Goal: Information Seeking & Learning: Learn about a topic

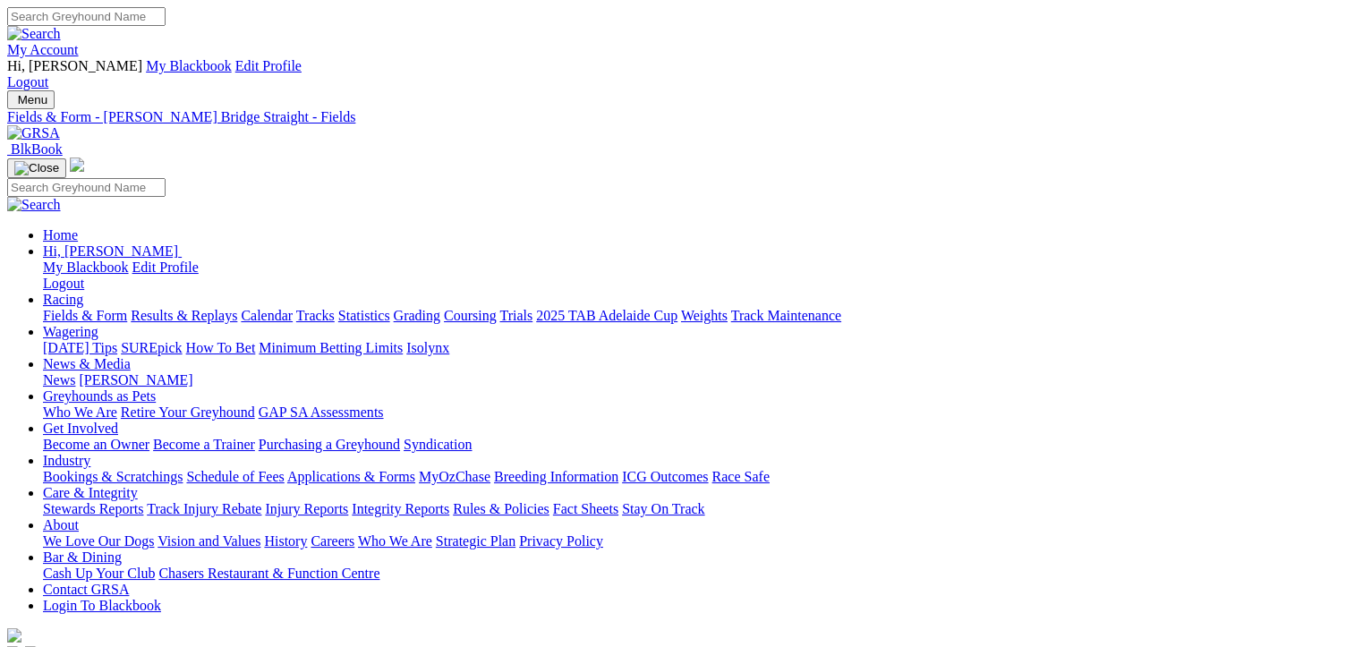
click at [66, 308] on link "Fields & Form" at bounding box center [85, 315] width 84 height 15
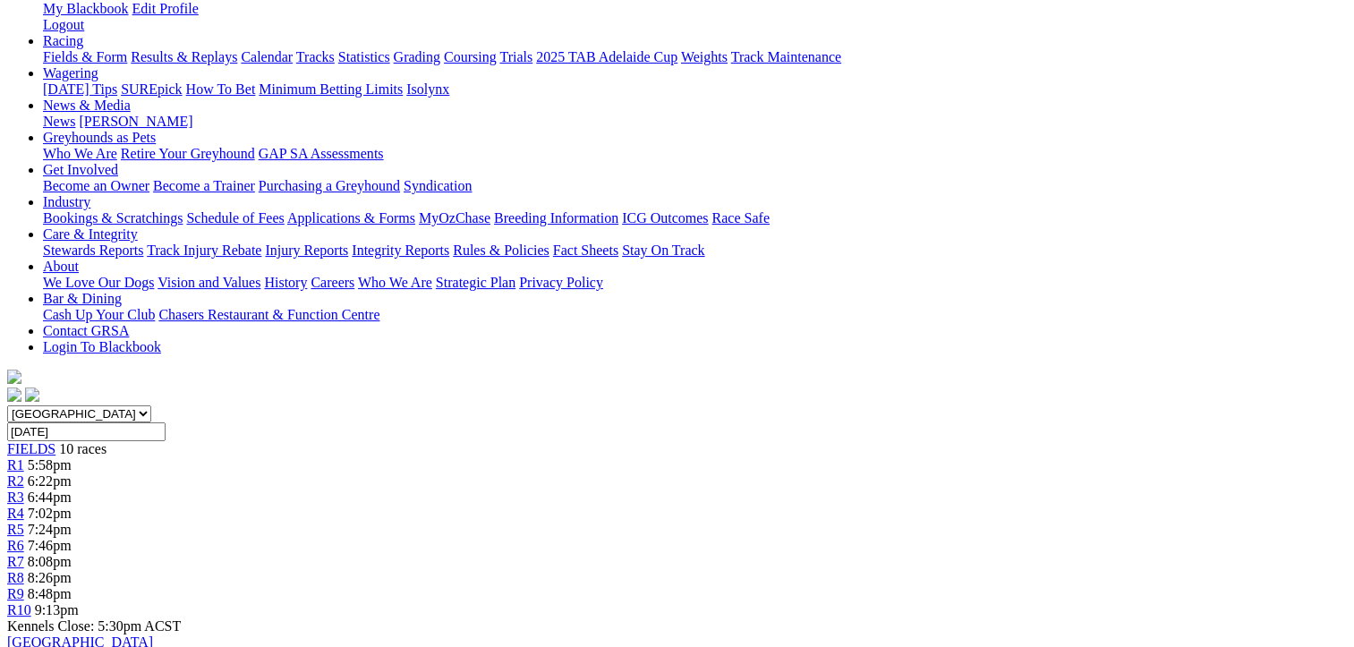
scroll to position [268, 0]
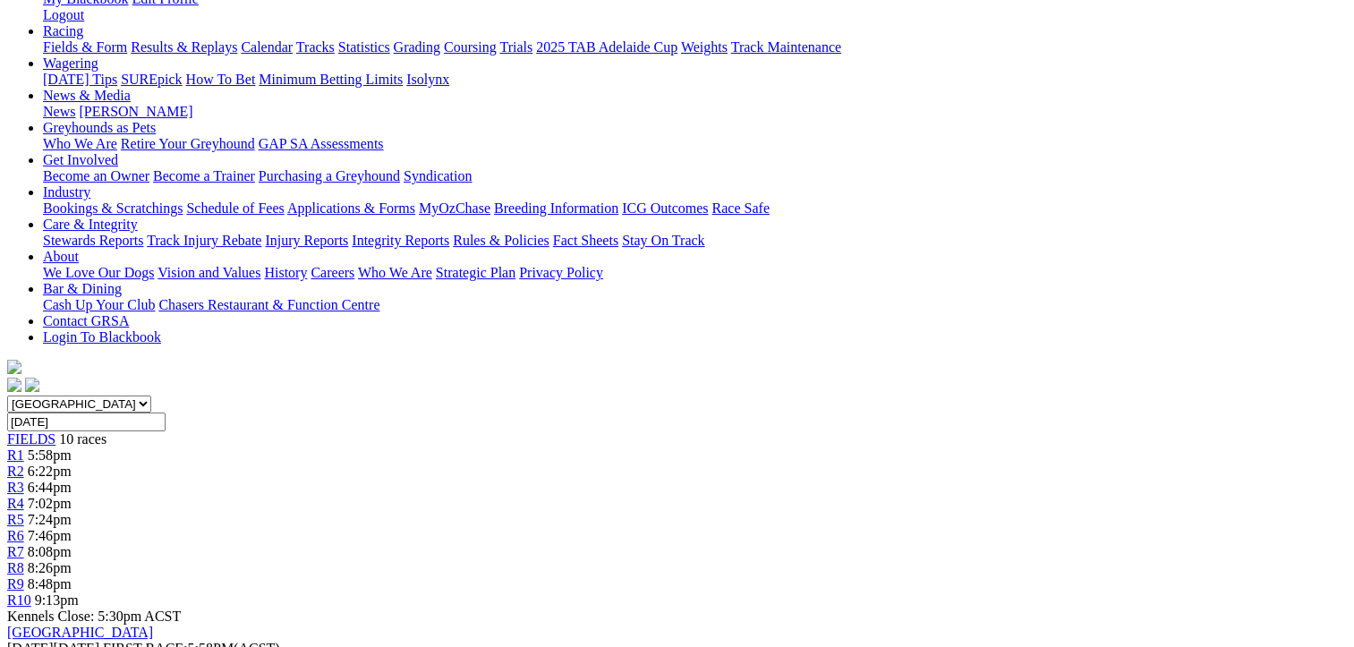
click at [72, 447] on span "5:58pm" at bounding box center [50, 454] width 44 height 15
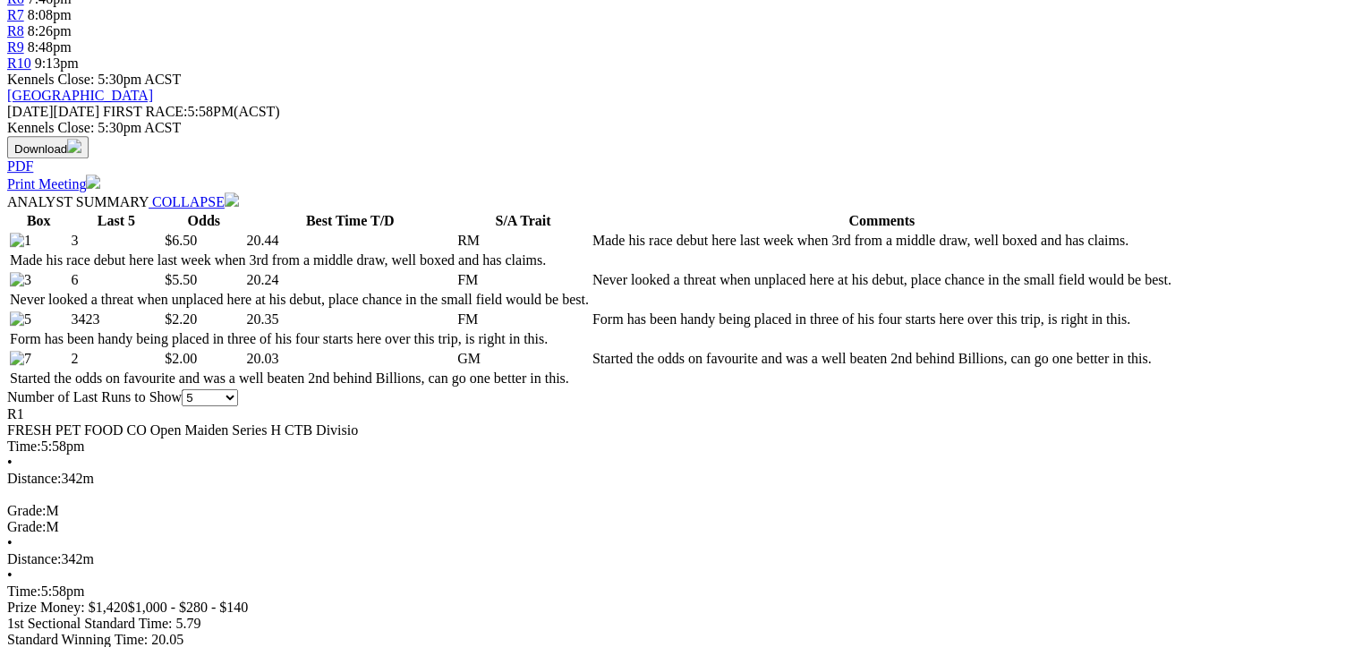
scroll to position [89, 0]
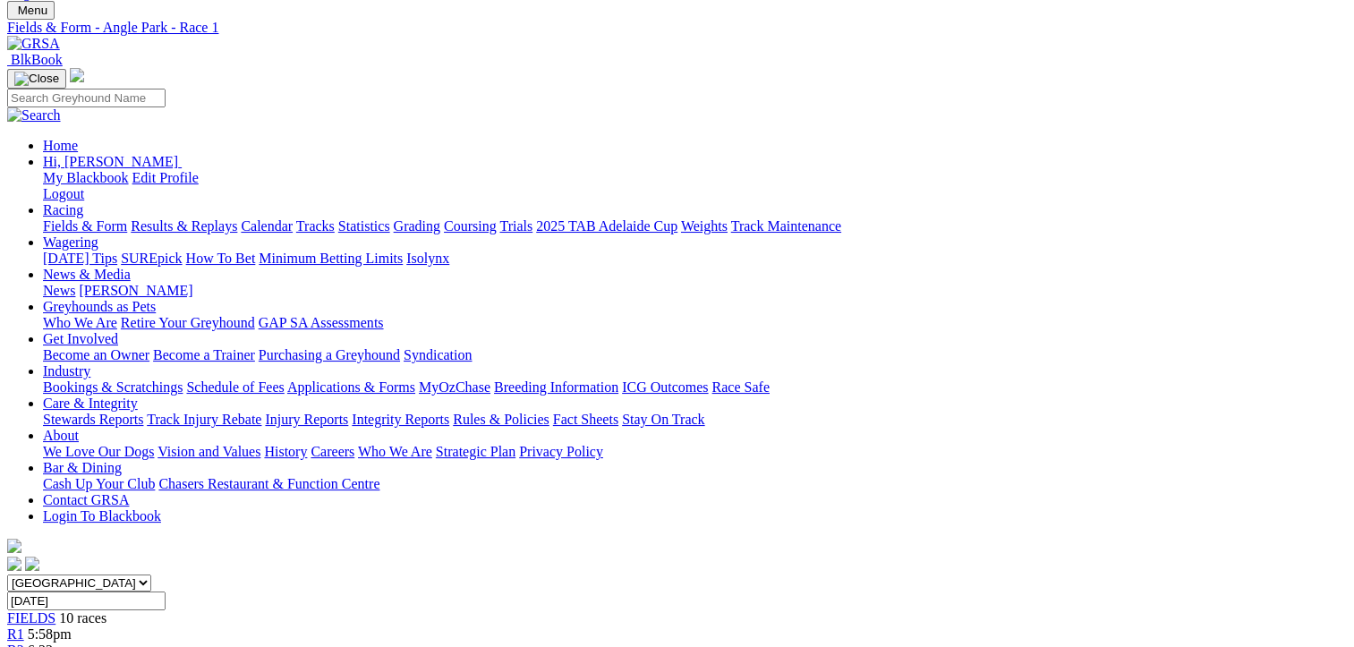
click at [72, 643] on span "6:22pm" at bounding box center [50, 650] width 44 height 15
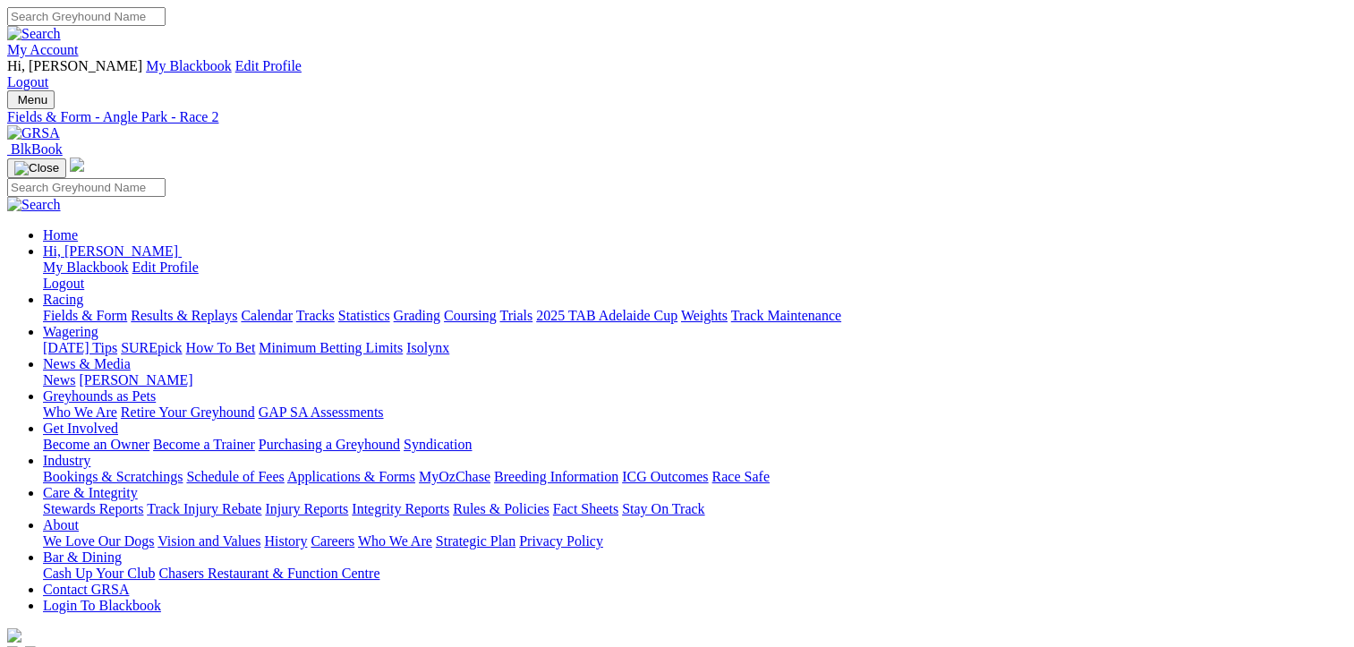
drag, startPoint x: 484, startPoint y: 281, endPoint x: 480, endPoint y: 273, distance: 9.2
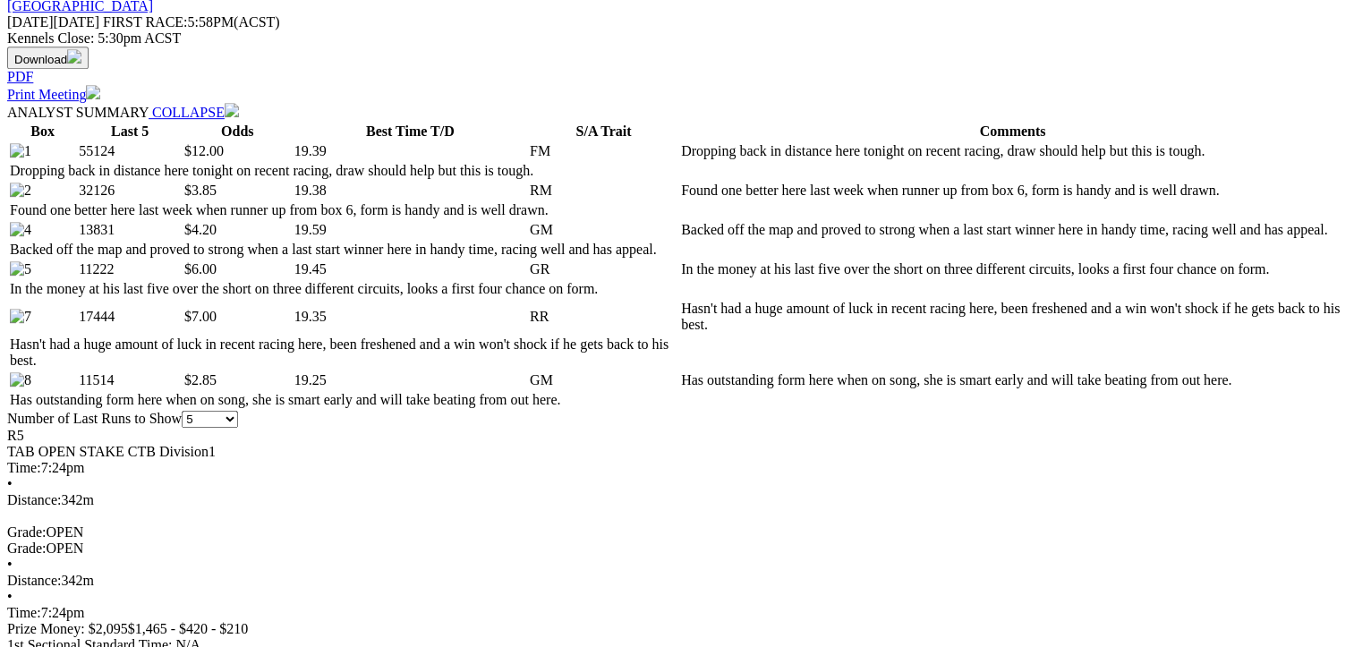
scroll to position [268, 0]
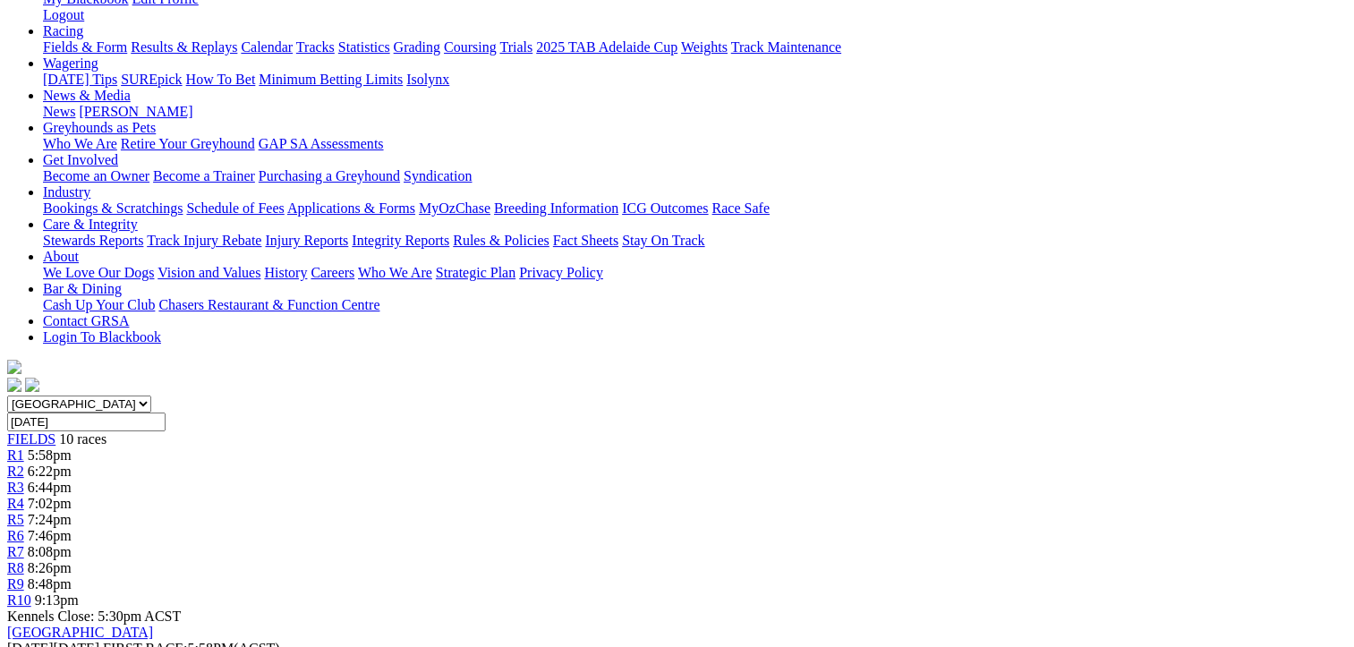
click at [72, 528] on span "7:46pm" at bounding box center [50, 535] width 44 height 15
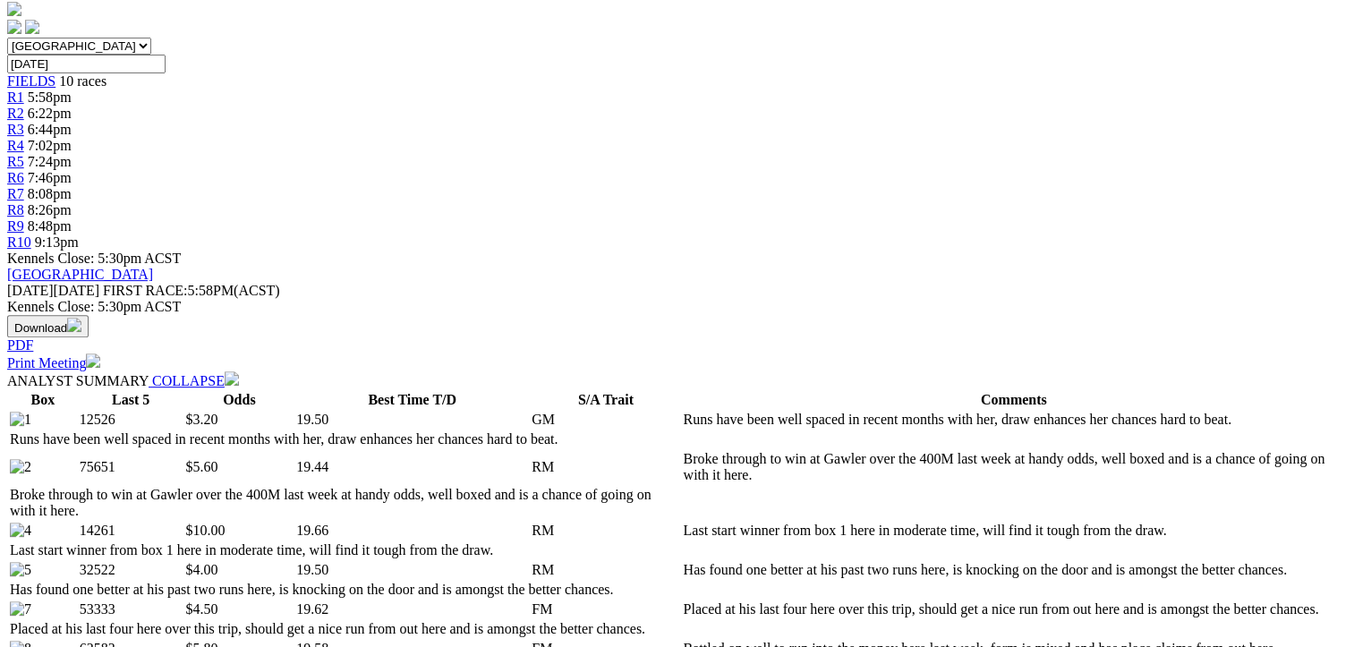
scroll to position [179, 0]
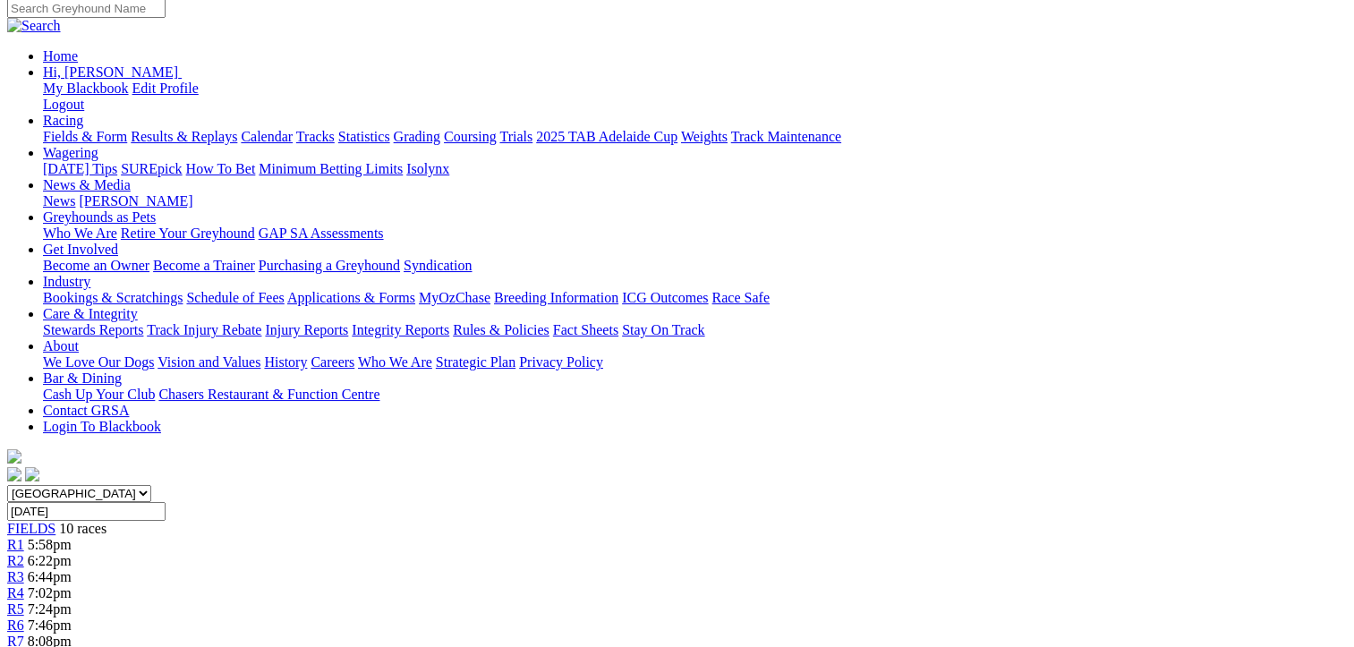
click at [890, 634] on div "R7 8:08pm" at bounding box center [677, 642] width 1340 height 16
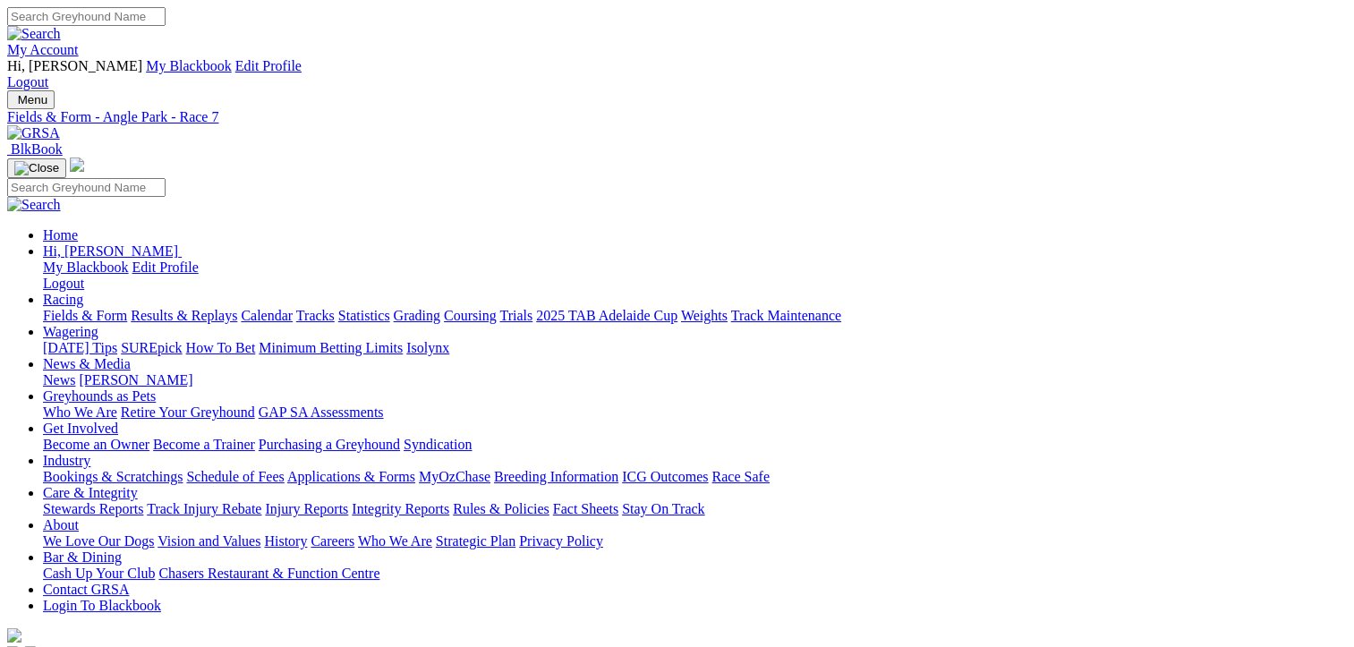
click at [76, 308] on link "Fields & Form" at bounding box center [85, 315] width 84 height 15
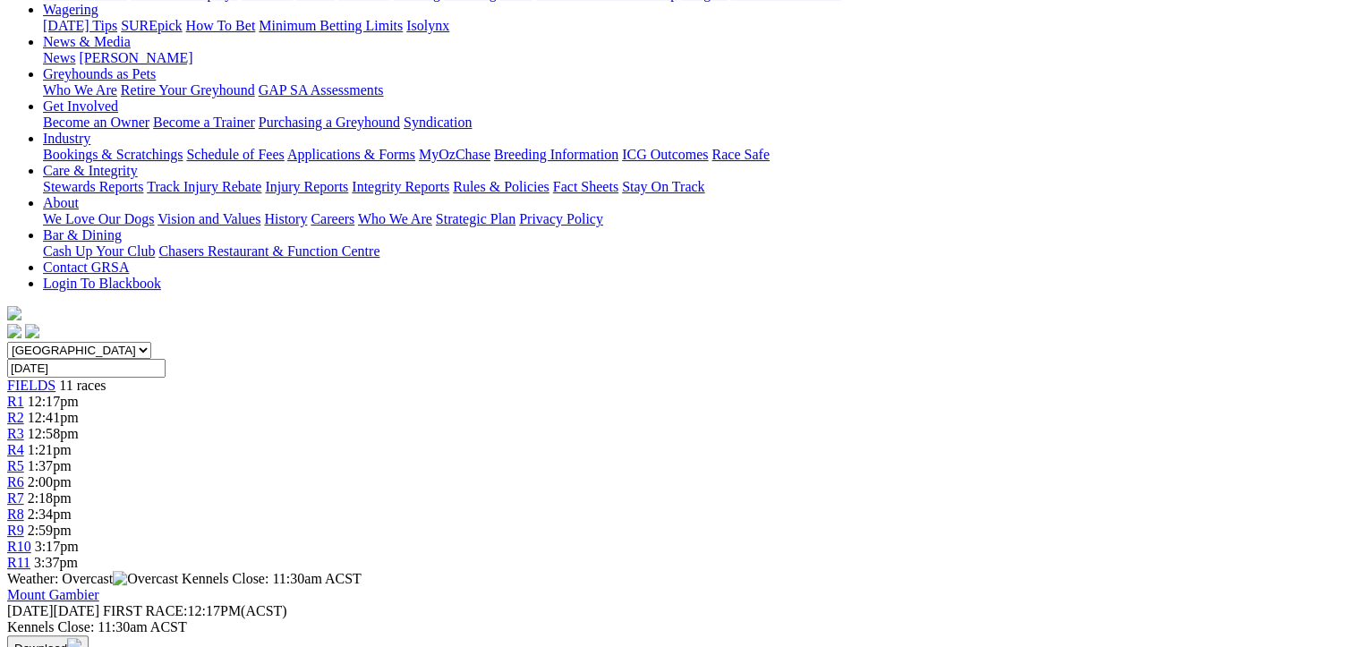
scroll to position [179, 0]
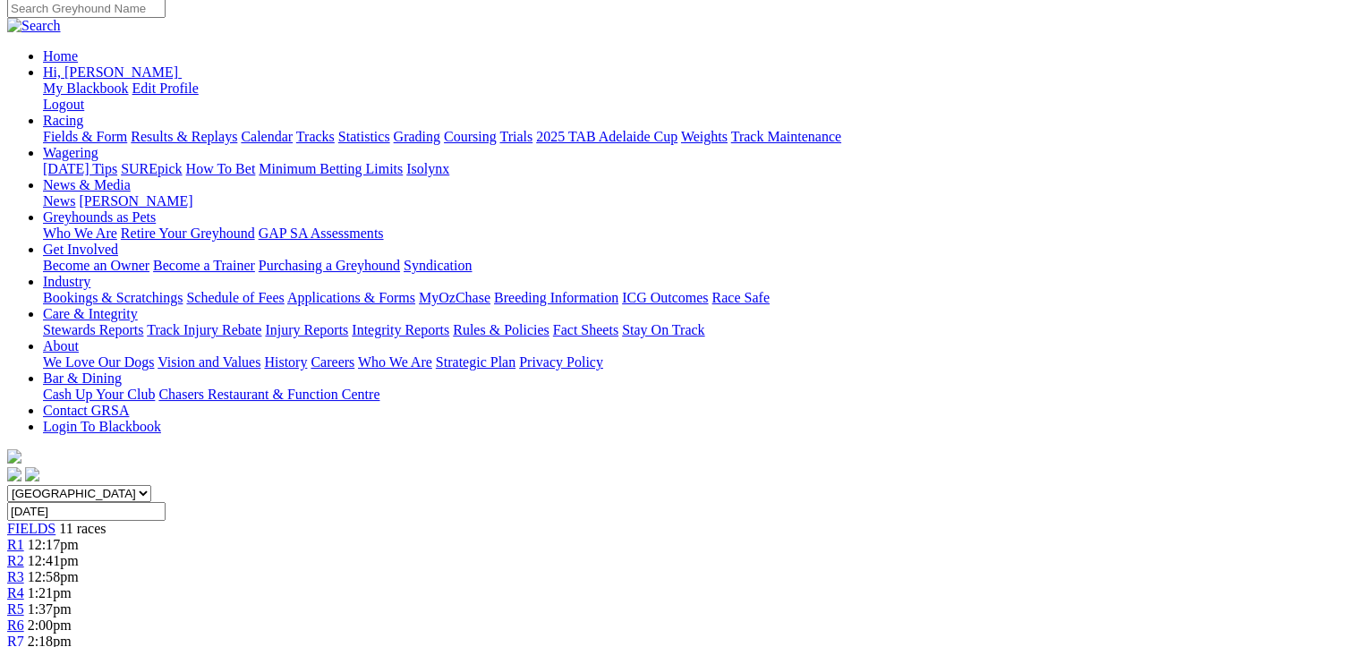
click at [24, 537] on span "R1" at bounding box center [15, 544] width 17 height 15
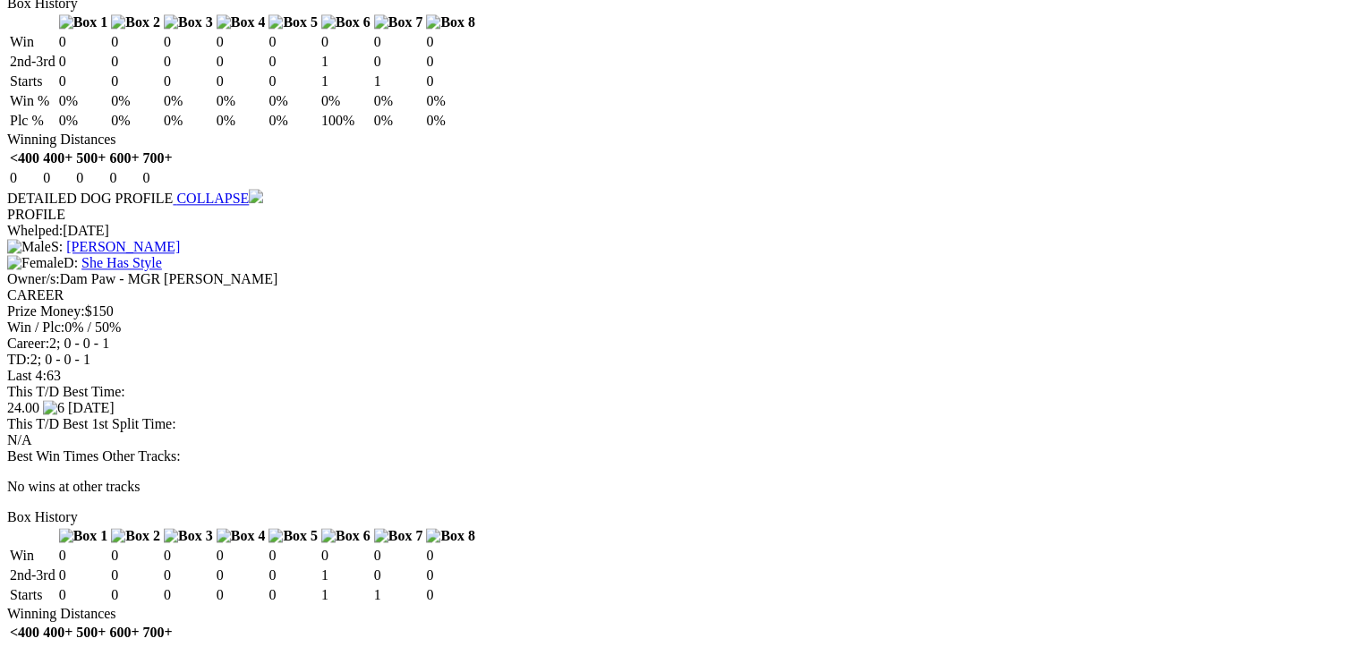
scroll to position [2416, 0]
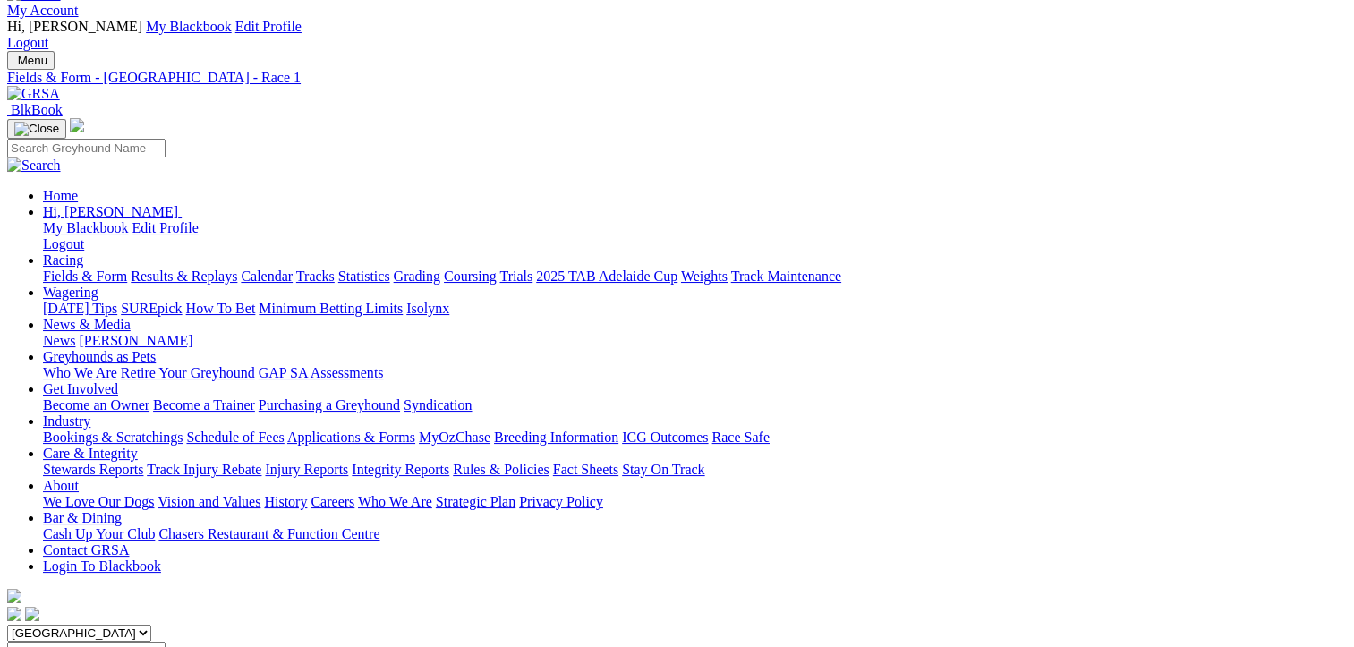
scroll to position [0, 0]
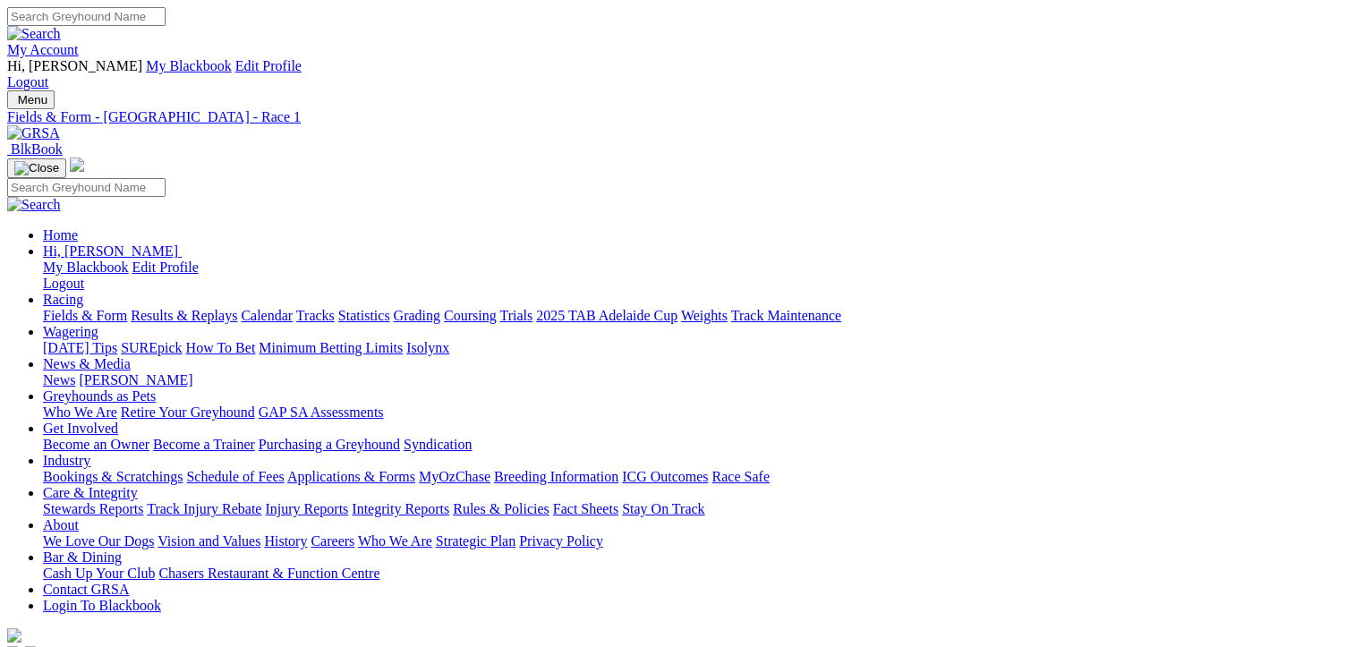
click at [62, 308] on link "Fields & Form" at bounding box center [85, 315] width 84 height 15
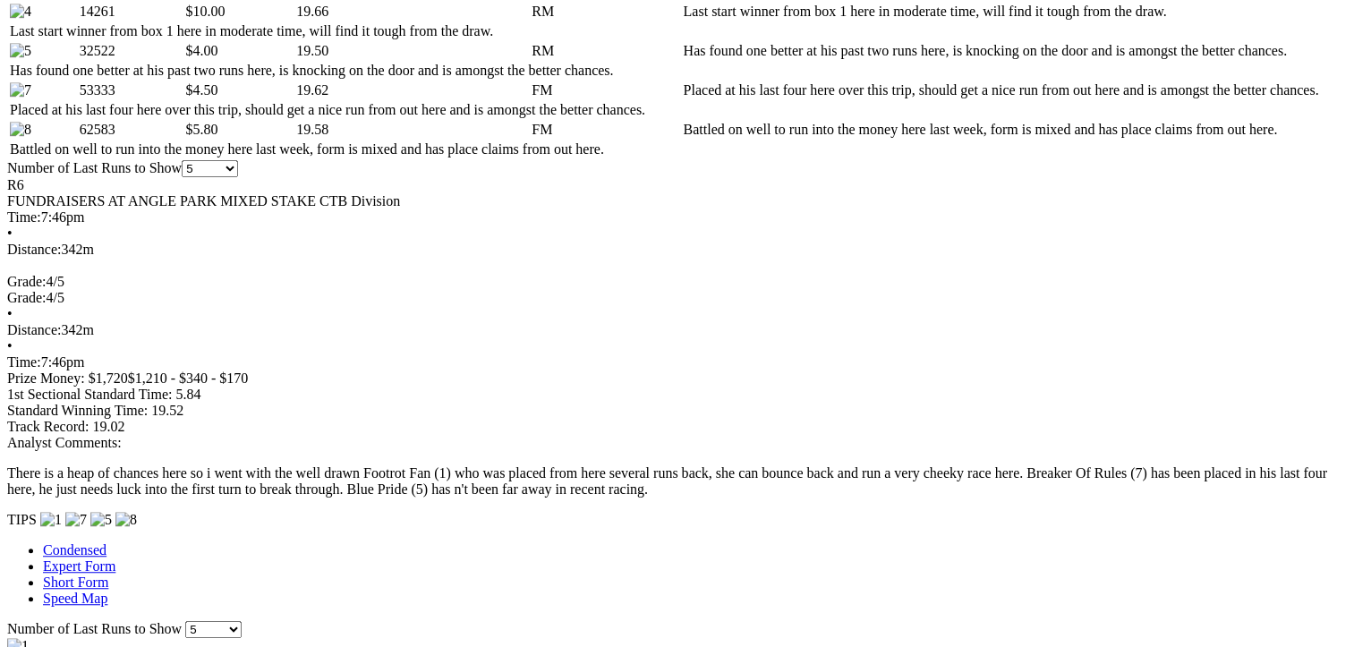
scroll to position [1253, 0]
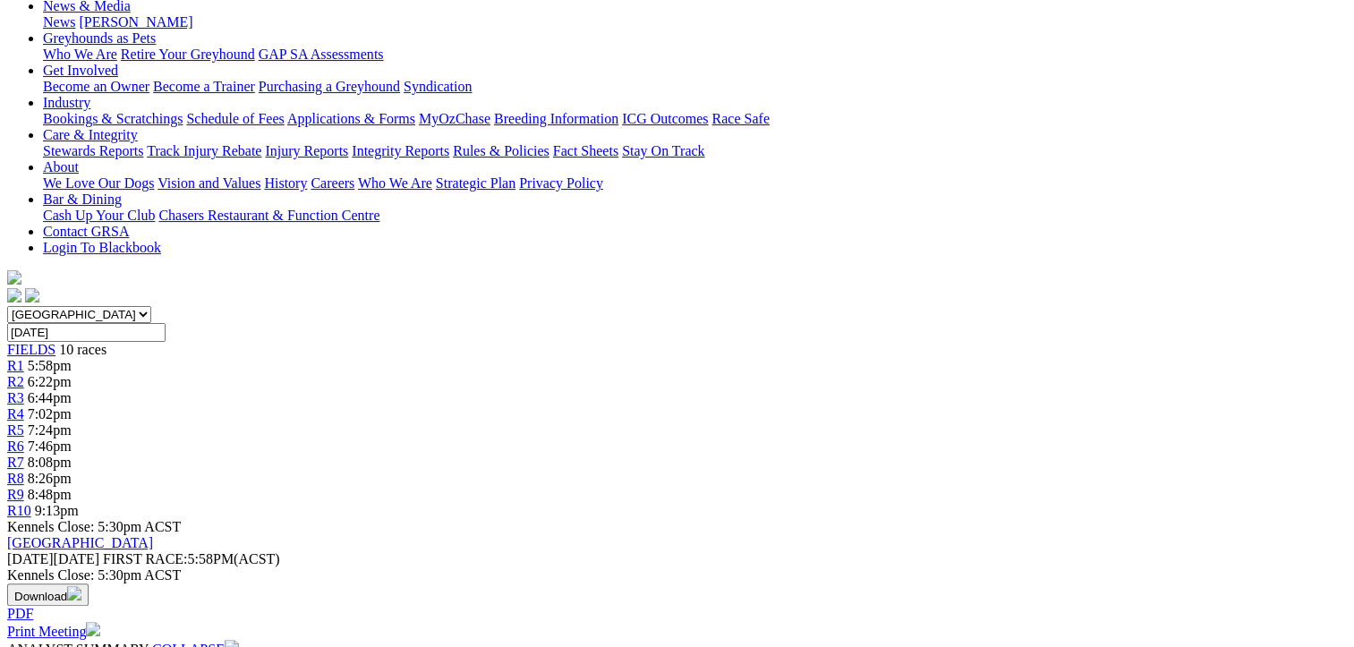
scroll to position [0, 0]
